Goal: Information Seeking & Learning: Check status

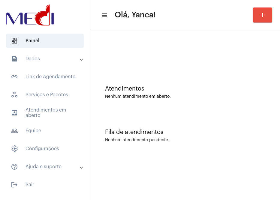
click at [53, 57] on mat-panel-title "text_snippet_outlined Dados" at bounding box center [45, 58] width 69 height 7
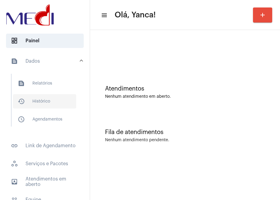
click at [44, 99] on span "history_outlined Histórico" at bounding box center [44, 101] width 63 height 14
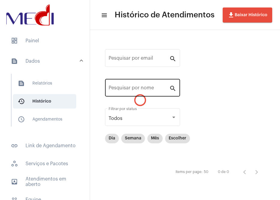
click at [126, 93] on div "Pesquisar por nome" at bounding box center [139, 87] width 61 height 19
click at [135, 92] on input "Pesquisar por nome" at bounding box center [139, 89] width 61 height 5
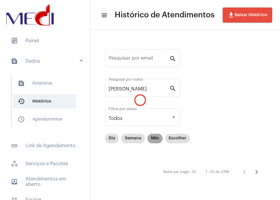
click at [156, 138] on mat-chip "Mês" at bounding box center [155, 139] width 15 height 10
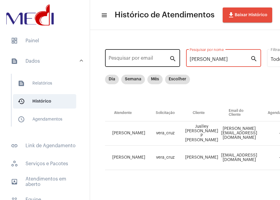
drag, startPoint x: 213, startPoint y: 59, endPoint x: 154, endPoint y: 64, distance: 59.0
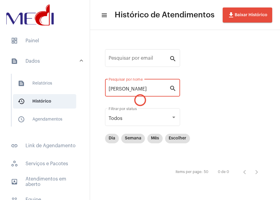
type input "[PERSON_NAME]"
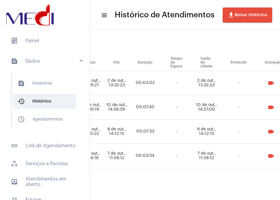
scroll to position [55, 371]
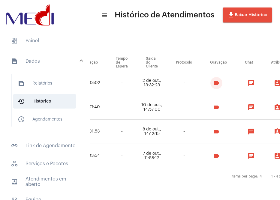
click at [223, 77] on button "videocam" at bounding box center [217, 83] width 12 height 12
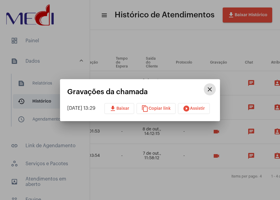
click at [213, 105] on div "[DATE] 13:29 download Baixar content_copy Copiar link play_circle_filled Assist…" at bounding box center [140, 108] width 146 height 11
click at [210, 105] on button "play_circle_filled Assistir" at bounding box center [194, 108] width 32 height 11
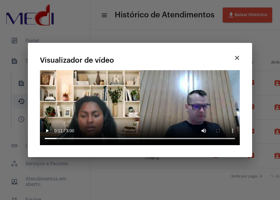
click at [121, 177] on div at bounding box center [140, 100] width 280 height 200
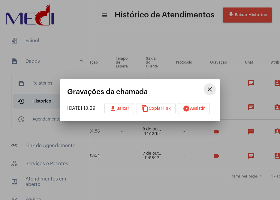
click at [212, 92] on mat-icon "close" at bounding box center [209, 89] width 7 height 7
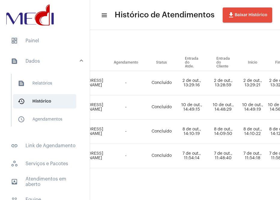
scroll to position [55, 0]
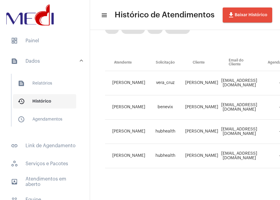
click at [52, 97] on span "history_outlined Histórico" at bounding box center [44, 101] width 63 height 14
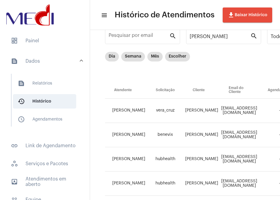
scroll to position [0, 0]
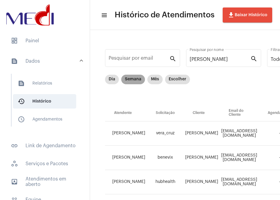
click at [130, 79] on mat-chip "Semana" at bounding box center [133, 80] width 24 height 10
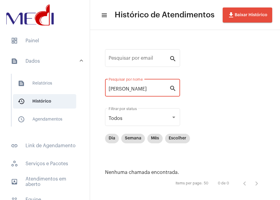
drag, startPoint x: 140, startPoint y: 89, endPoint x: 82, endPoint y: 88, distance: 58.3
click at [84, 90] on mat-sidenav-container "dashboard Painel text_snippet_outlined Dados text_snippet_outlined Relatórios h…" at bounding box center [140, 100] width 280 height 200
paste input "[PERSON_NAME] [PERSON_NAME] DOS [PERSON_NAME]"
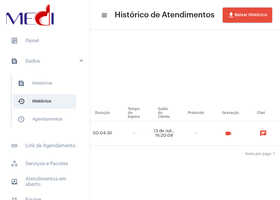
scroll to position [0, 390]
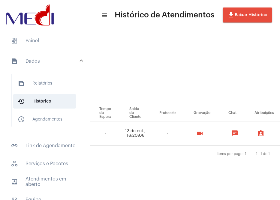
type input "[PERSON_NAME] [PERSON_NAME] DOS [PERSON_NAME]"
click at [204, 130] on mat-icon "videocam" at bounding box center [200, 133] width 7 height 7
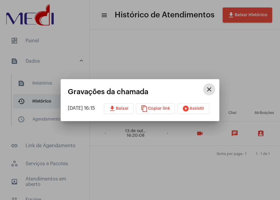
click at [204, 111] on button "play_circle_filled Assistir" at bounding box center [194, 108] width 32 height 11
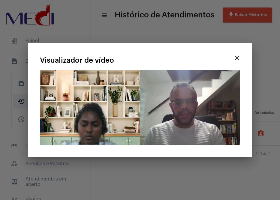
click at [160, 83] on video "Seu navegador não suporta a reprodução deste vídeo." at bounding box center [140, 107] width 200 height 75
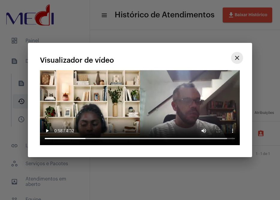
click at [239, 61] on mat-icon "close" at bounding box center [237, 57] width 7 height 7
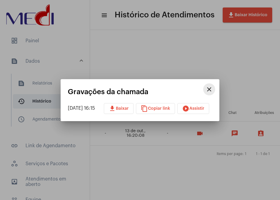
drag, startPoint x: 215, startPoint y: 87, endPoint x: 135, endPoint y: 74, distance: 81.4
click at [213, 88] on mat-icon "close" at bounding box center [209, 89] width 7 height 7
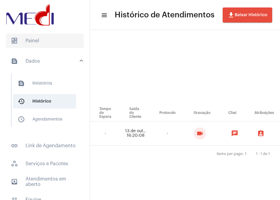
drag, startPoint x: 44, startPoint y: 43, endPoint x: 35, endPoint y: 38, distance: 9.8
click at [44, 43] on span "dashboard Painel" at bounding box center [45, 41] width 78 height 14
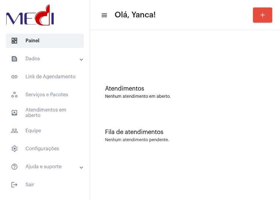
click at [52, 54] on mat-expansion-panel-header "text_snippet_outlined Dados" at bounding box center [47, 59] width 86 height 14
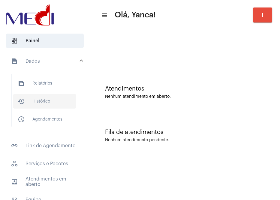
click at [59, 103] on span "history_outlined Histórico" at bounding box center [44, 101] width 63 height 14
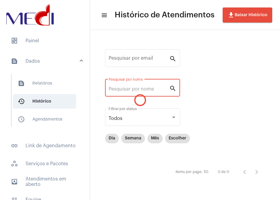
click at [140, 92] on div "Pesquisar por nome" at bounding box center [139, 87] width 61 height 19
paste input "11960394974"
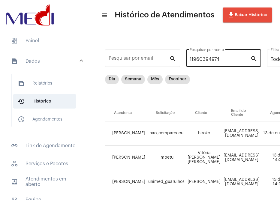
click at [236, 65] on div "11960394974 Pesquisar por nome" at bounding box center [220, 57] width 61 height 19
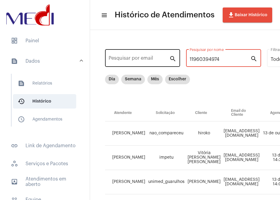
drag, startPoint x: 236, startPoint y: 61, endPoint x: 116, endPoint y: 59, distance: 120.2
type input "TAINA"
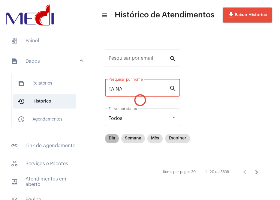
click at [137, 144] on div "Dia Semana Mês Escolher" at bounding box center [147, 139] width 87 height 12
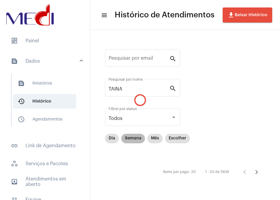
click at [135, 140] on mat-chip "Semana" at bounding box center [133, 139] width 24 height 10
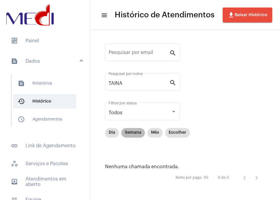
scroll to position [7, 0]
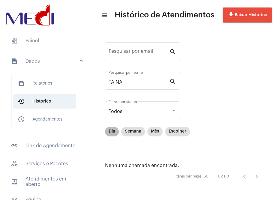
click at [154, 137] on div "Dia Semana Mês Escolher" at bounding box center [147, 132] width 87 height 12
click at [156, 131] on mat-chip "Mês" at bounding box center [155, 132] width 15 height 10
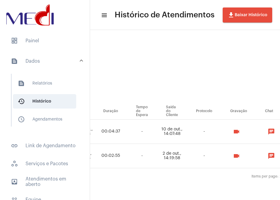
scroll to position [6, 360]
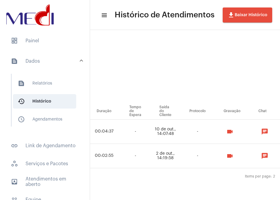
click at [234, 129] on mat-icon "videocam" at bounding box center [230, 131] width 7 height 7
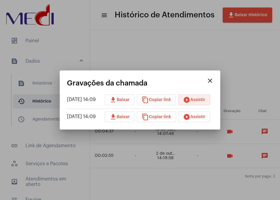
click at [190, 99] on mat-icon "play_circle_filled" at bounding box center [186, 99] width 7 height 7
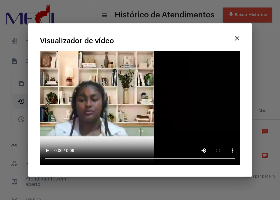
click at [237, 41] on mat-icon "close" at bounding box center [237, 38] width 7 height 7
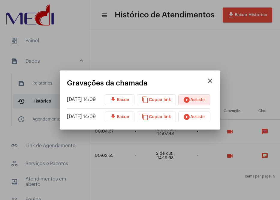
click at [200, 117] on span "play_circle_filled Assistir" at bounding box center [194, 117] width 22 height 4
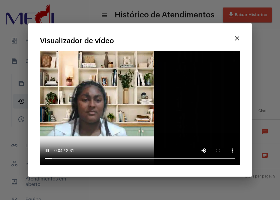
click at [130, 186] on div at bounding box center [140, 100] width 280 height 200
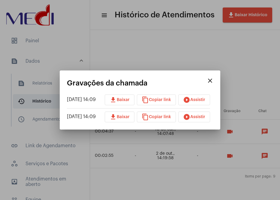
click at [190, 115] on mat-icon "play_circle_filled" at bounding box center [186, 117] width 7 height 7
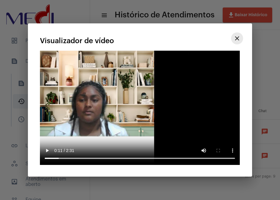
click at [236, 33] on button "close" at bounding box center [237, 38] width 12 height 12
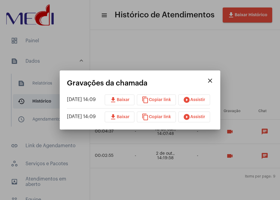
click at [204, 78] on mat-dialog-container "close Gravações da chamada [DATE] 14:09 download Baixar content_copy Copiar lin…" at bounding box center [140, 100] width 161 height 59
click at [216, 81] on button "close" at bounding box center [210, 81] width 12 height 12
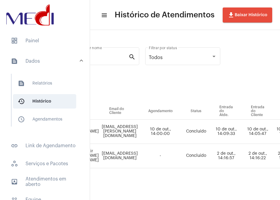
scroll to position [6, 0]
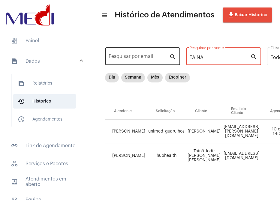
drag, startPoint x: 215, startPoint y: 53, endPoint x: 152, endPoint y: 53, distance: 63.4
paste input "31990855716"
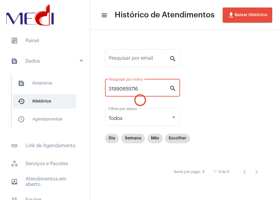
scroll to position [0, 0]
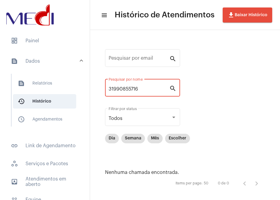
drag, startPoint x: 150, startPoint y: 92, endPoint x: 64, endPoint y: 92, distance: 85.3
click at [64, 92] on mat-sidenav-container "dashboard Painel text_snippet_outlined Dados text_snippet_outlined Relatórios h…" at bounding box center [140, 100] width 280 height 200
click at [154, 138] on mat-chip "Mês" at bounding box center [155, 139] width 15 height 10
drag, startPoint x: 141, startPoint y: 89, endPoint x: 28, endPoint y: 85, distance: 113.0
click at [29, 87] on mat-sidenav-container "dashboard Painel text_snippet_outlined Dados text_snippet_outlined Relatórios h…" at bounding box center [140, 100] width 280 height 200
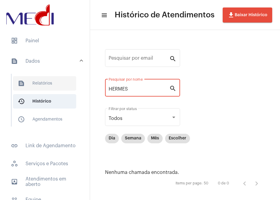
paste input "[PERSON_NAME]"
click at [163, 84] on div "[PERSON_NAME] Pesquisar por nome" at bounding box center [139, 87] width 61 height 19
drag, startPoint x: 163, startPoint y: 89, endPoint x: 49, endPoint y: 93, distance: 114.2
click at [50, 93] on mat-sidenav-container "dashboard Painel text_snippet_outlined Dados text_snippet_outlined Relatórios h…" at bounding box center [140, 100] width 280 height 200
paste input "[PERSON_NAME] [PERSON_NAME]"
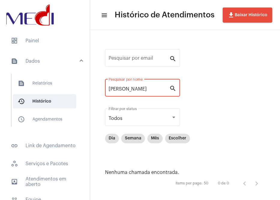
type input "[PERSON_NAME]"
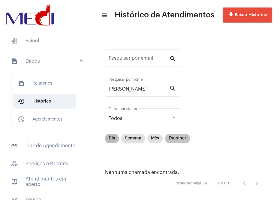
drag, startPoint x: 181, startPoint y: 153, endPoint x: 178, endPoint y: 139, distance: 13.9
click at [182, 152] on mat-chip-list "Dia Semana Mês Escolher" at bounding box center [147, 149] width 85 height 30
click at [140, 150] on mat-chip-list "Dia Semana Mês Escolher" at bounding box center [147, 149] width 85 height 30
click at [187, 137] on mat-chip "Escolher" at bounding box center [177, 139] width 25 height 10
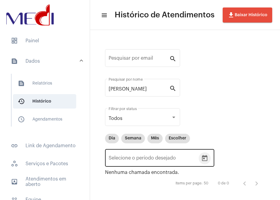
click at [205, 159] on icon "Open calendar" at bounding box center [204, 158] width 7 height 7
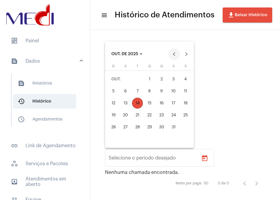
click at [171, 55] on button "Previous month" at bounding box center [175, 54] width 12 height 12
click at [126, 138] on div "29" at bounding box center [125, 139] width 11 height 11
type input "[DATE]"
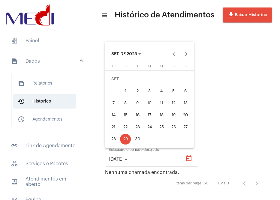
click at [126, 138] on div "29" at bounding box center [125, 139] width 11 height 11
type input "[DATE]"
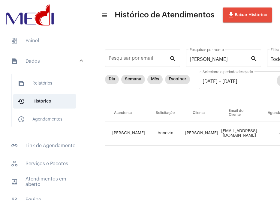
click at [220, 122] on td "[EMAIL_ADDRESS][DOMAIN_NAME]" at bounding box center [239, 134] width 39 height 24
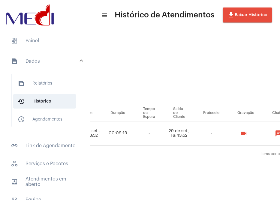
scroll to position [0, 404]
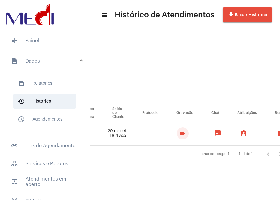
click at [187, 134] on mat-icon "videocam" at bounding box center [182, 133] width 7 height 7
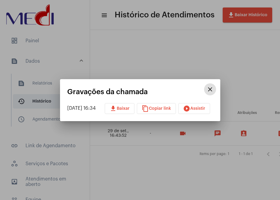
click at [197, 107] on span "play_circle_filled Assistir" at bounding box center [194, 109] width 22 height 4
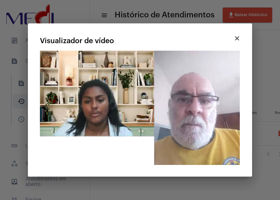
click at [220, 170] on mat-dialog-container "close Visualizador de vídeo Seu navegador não suporta a reprodução deste vídeo." at bounding box center [140, 100] width 224 height 154
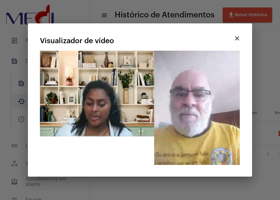
click at [263, 81] on div at bounding box center [140, 100] width 280 height 200
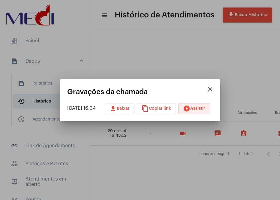
click at [204, 112] on button "play_circle_filled Assistir" at bounding box center [194, 108] width 32 height 11
